Goal: Navigation & Orientation: Find specific page/section

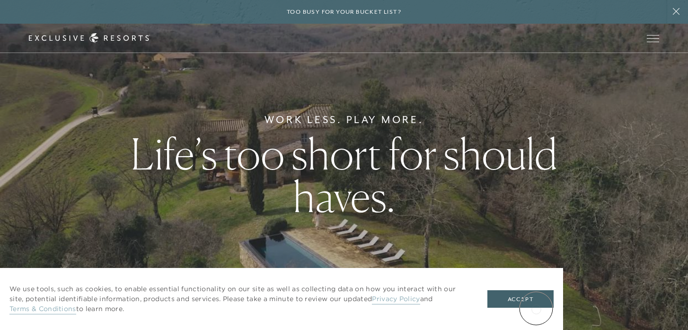
click at [535, 312] on div "We use tools, such as cookies, to enable essential functionality on our site as…" at bounding box center [281, 299] width 563 height 62
click at [538, 304] on button "Accept" at bounding box center [520, 299] width 66 height 18
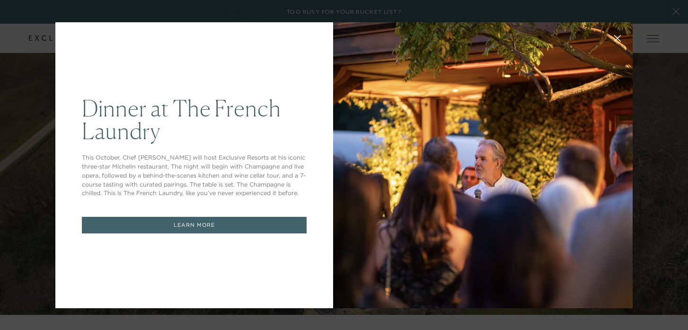
click at [417, 76] on div at bounding box center [482, 165] width 299 height 286
click at [618, 41] on icon at bounding box center [617, 38] width 7 height 7
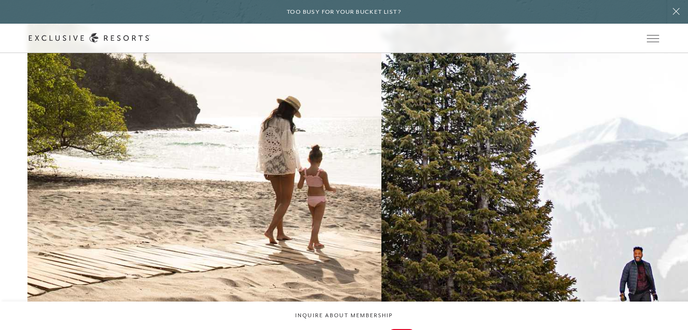
scroll to position [1077, 0]
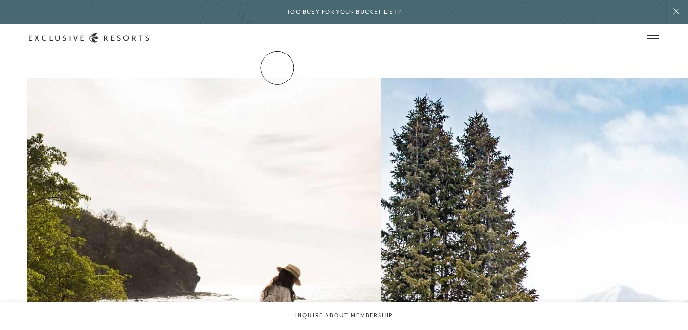
click at [0, 0] on link "The Collection" at bounding box center [0, 0] width 0 height 0
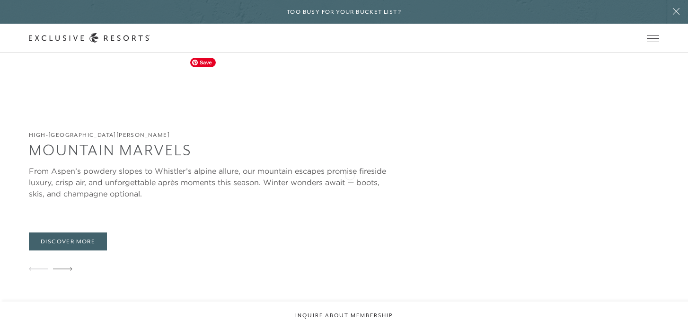
scroll to position [1676, 0]
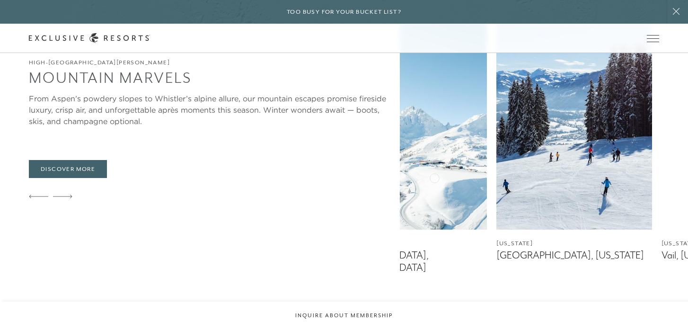
click at [496, 179] on img at bounding box center [573, 111] width 155 height 236
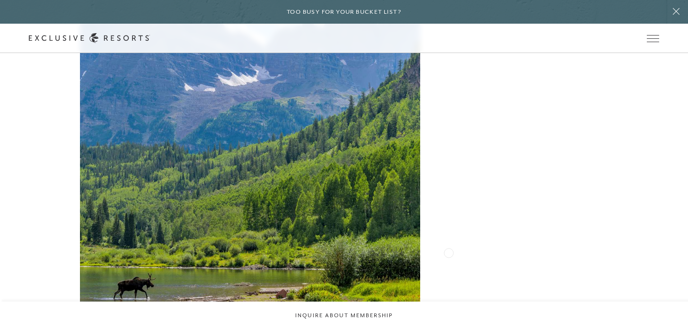
scroll to position [2327, 0]
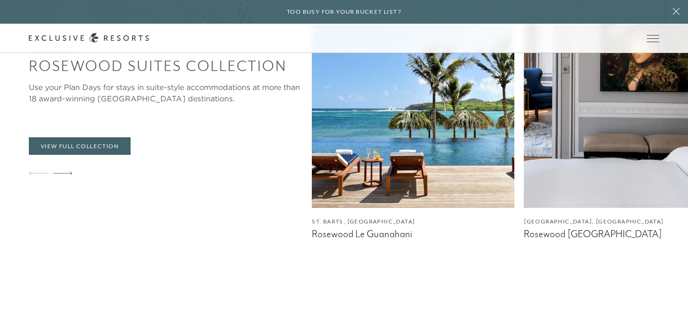
scroll to position [1676, 0]
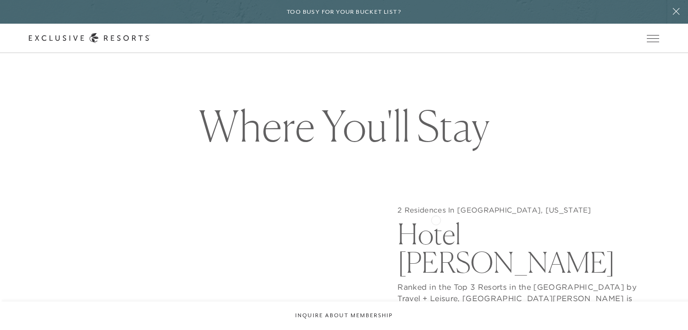
scroll to position [708, 0]
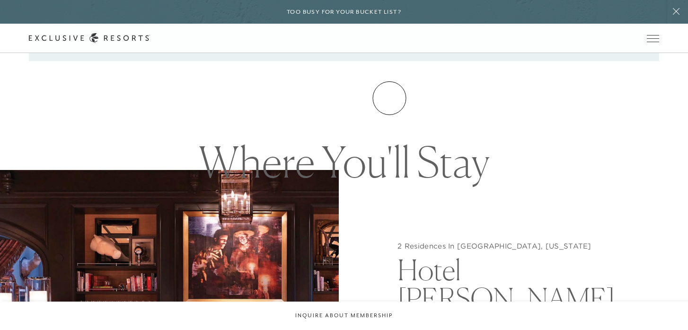
click at [0, 0] on link "Experience Collection" at bounding box center [0, 0] width 0 height 0
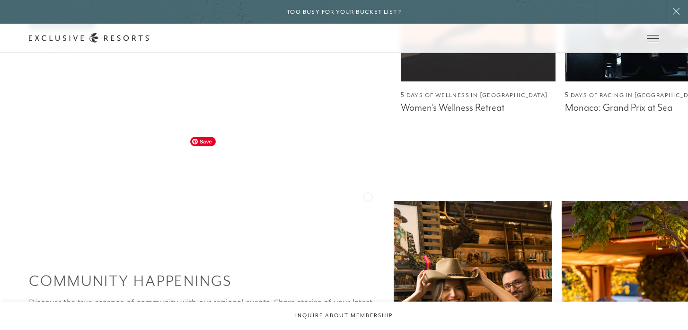
scroll to position [1713, 0]
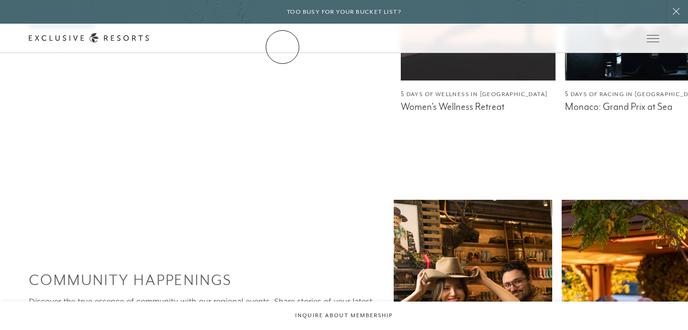
click at [0, 0] on link "The Collection" at bounding box center [0, 0] width 0 height 0
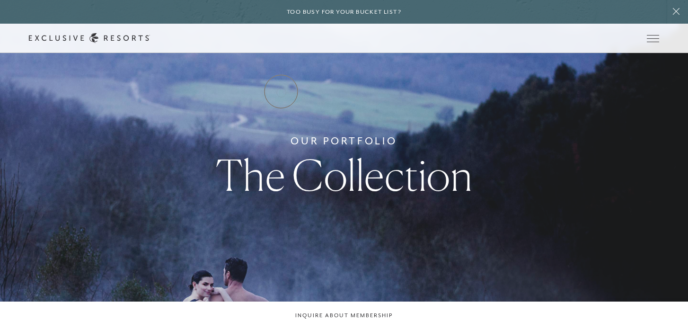
click at [0, 0] on link "Residence Collection" at bounding box center [0, 0] width 0 height 0
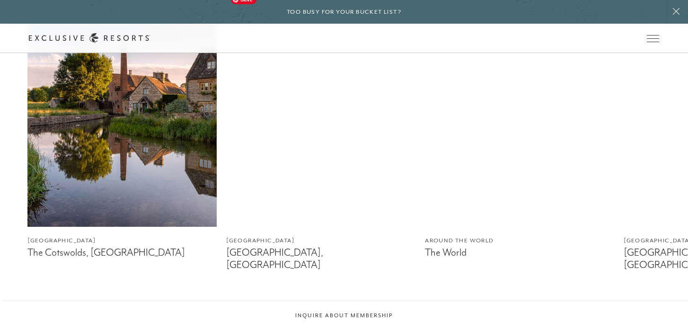
scroll to position [556, 0]
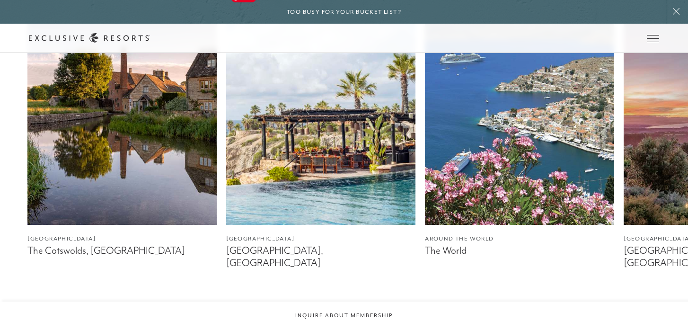
click at [323, 175] on img at bounding box center [320, 106] width 189 height 236
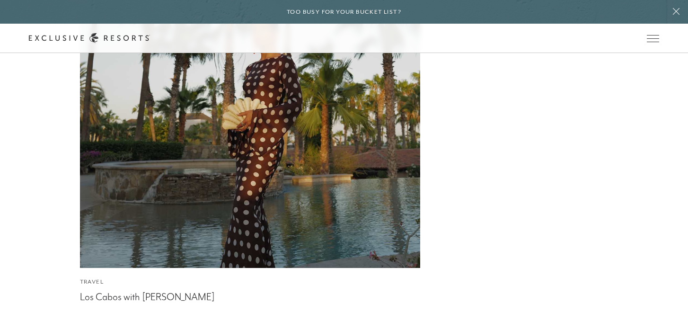
scroll to position [3167, 0]
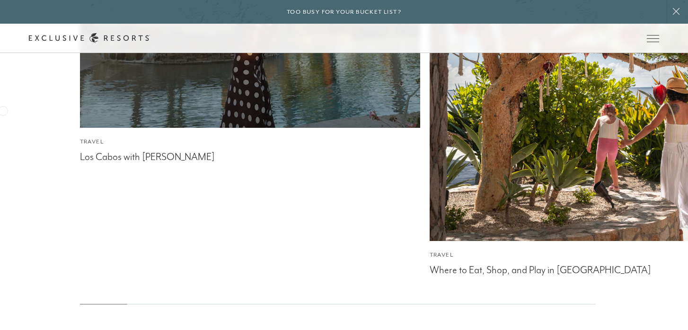
scroll to position [556, 0]
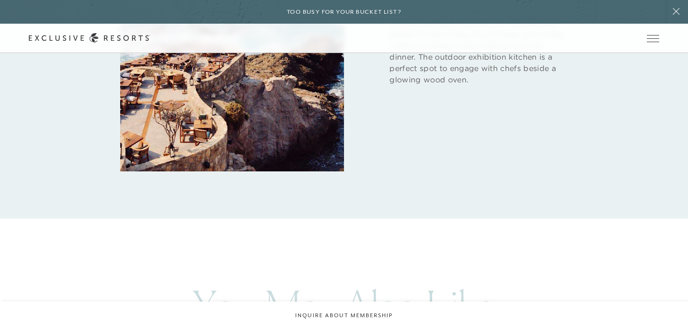
scroll to position [1351, 0]
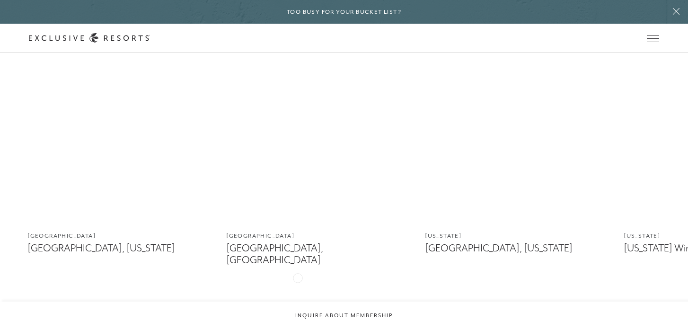
scroll to position [787, 0]
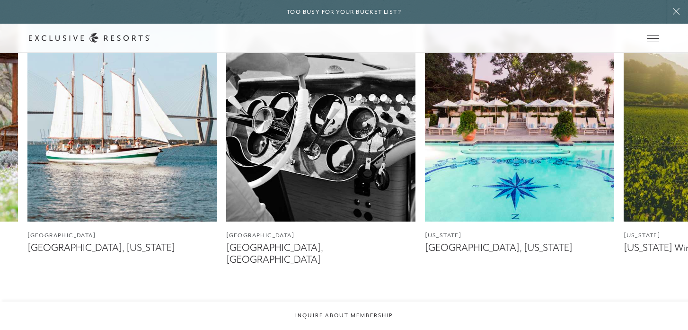
click at [318, 172] on img at bounding box center [320, 103] width 189 height 236
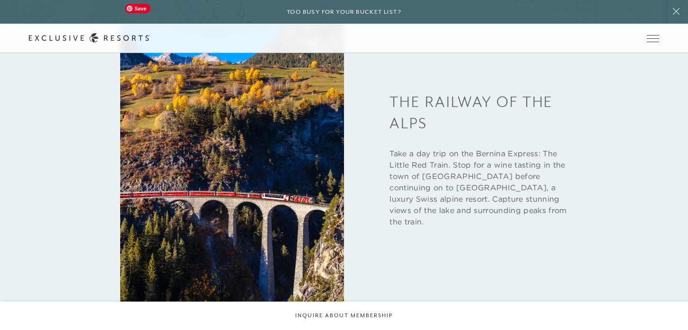
scroll to position [1404, 0]
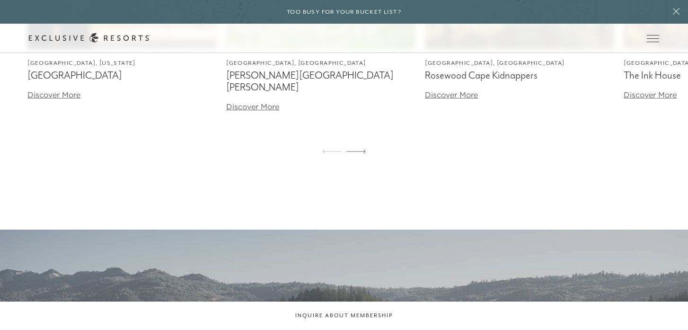
scroll to position [787, 0]
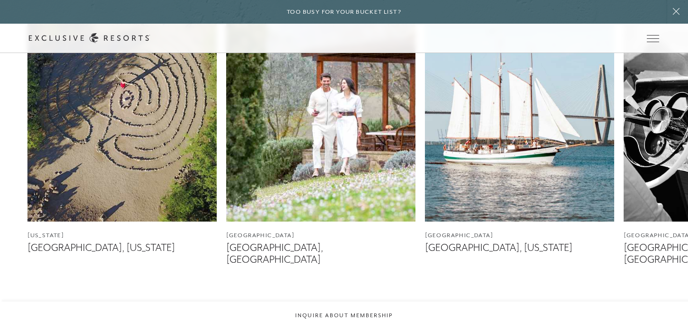
click at [331, 178] on img at bounding box center [320, 103] width 189 height 236
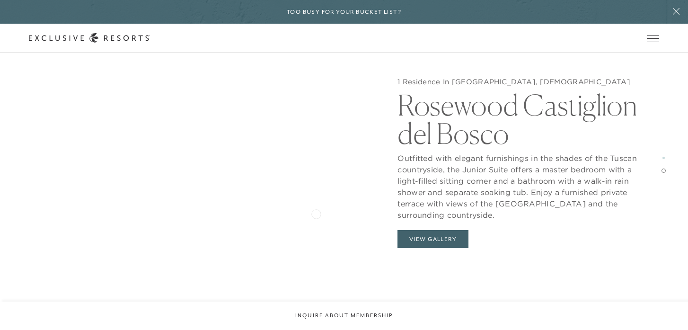
scroll to position [1549, 0]
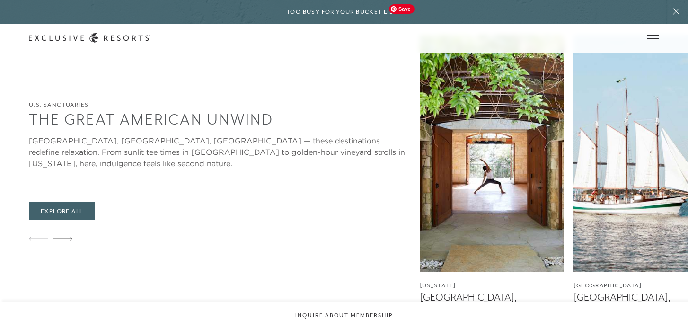
scroll to position [2342, 0]
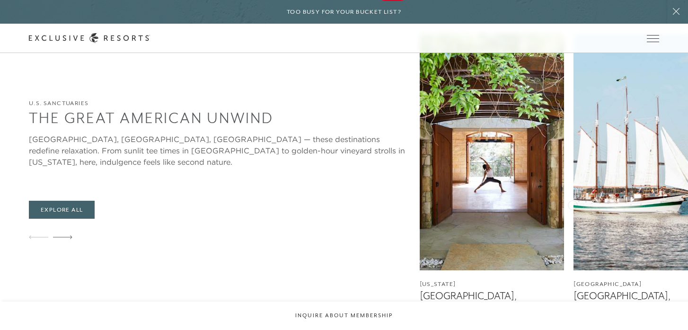
scroll to position [1549, 0]
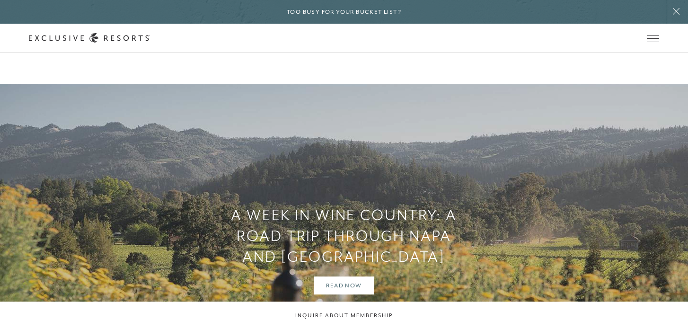
scroll to position [2342, 0]
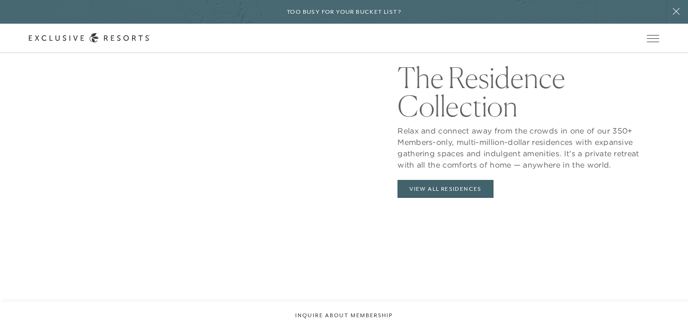
scroll to position [961, 0]
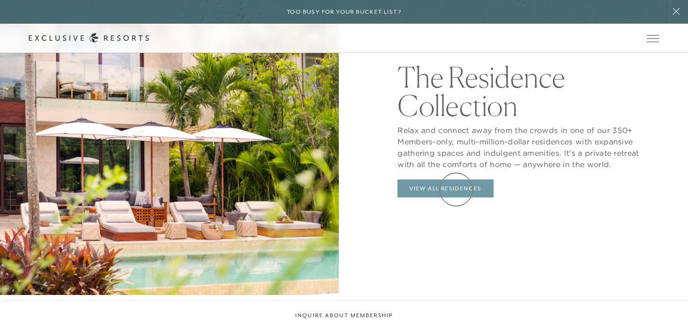
click at [456, 189] on link "View All Residences" at bounding box center [445, 188] width 96 height 18
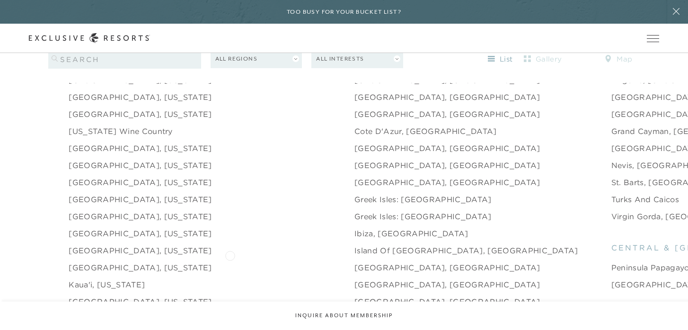
scroll to position [974, 0]
